Goal: Find specific page/section: Find specific page/section

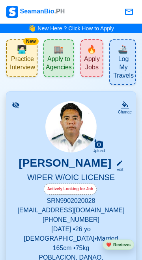
click at [57, 60] on span "Apply to Agencies" at bounding box center [59, 64] width 26 height 18
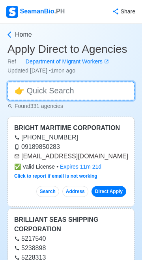
click at [90, 91] on input at bounding box center [70, 91] width 127 height 19
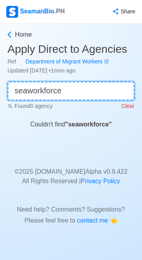
click at [104, 87] on input "seaworkforce" at bounding box center [70, 91] width 127 height 19
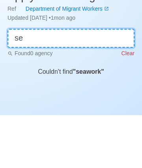
type input "s"
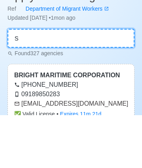
type input "se"
